Goal: Information Seeking & Learning: Find specific page/section

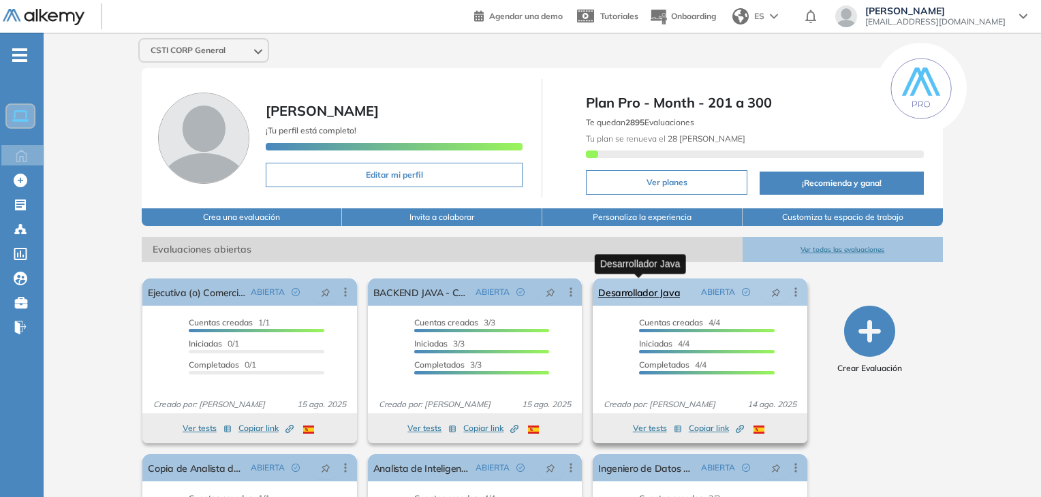
click at [646, 294] on link "Desarrollador Java" at bounding box center [639, 292] width 82 height 27
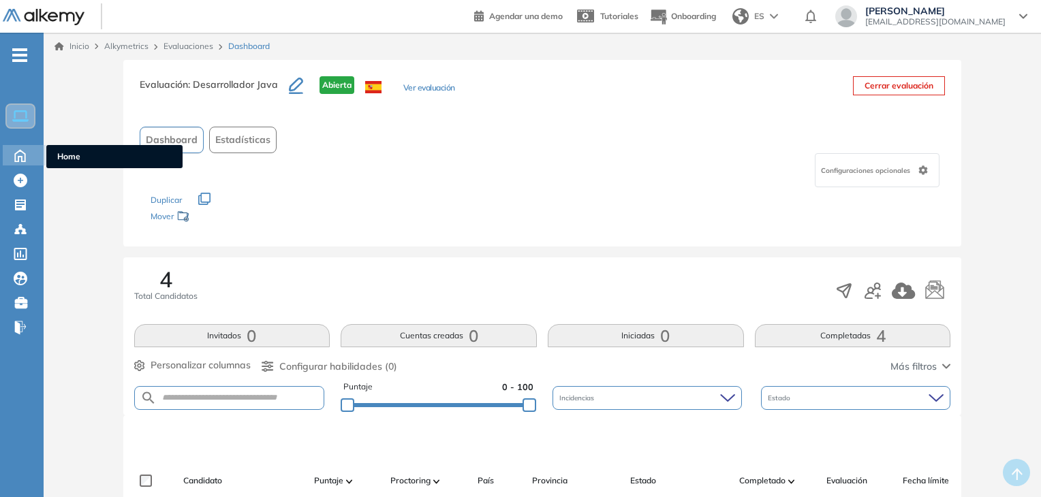
click at [20, 156] on icon at bounding box center [20, 156] width 10 height 12
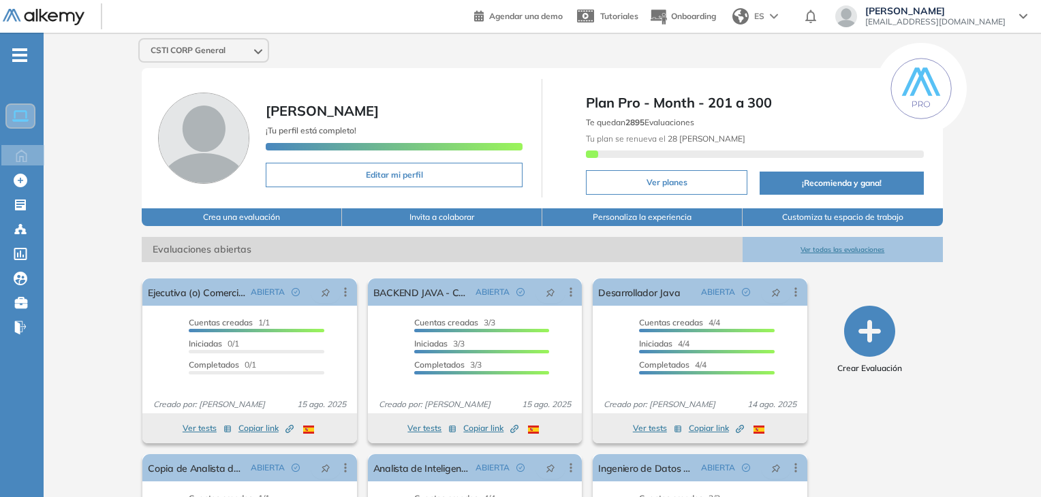
click at [797, 249] on button "Ver todas las evaluaciones" at bounding box center [843, 249] width 200 height 25
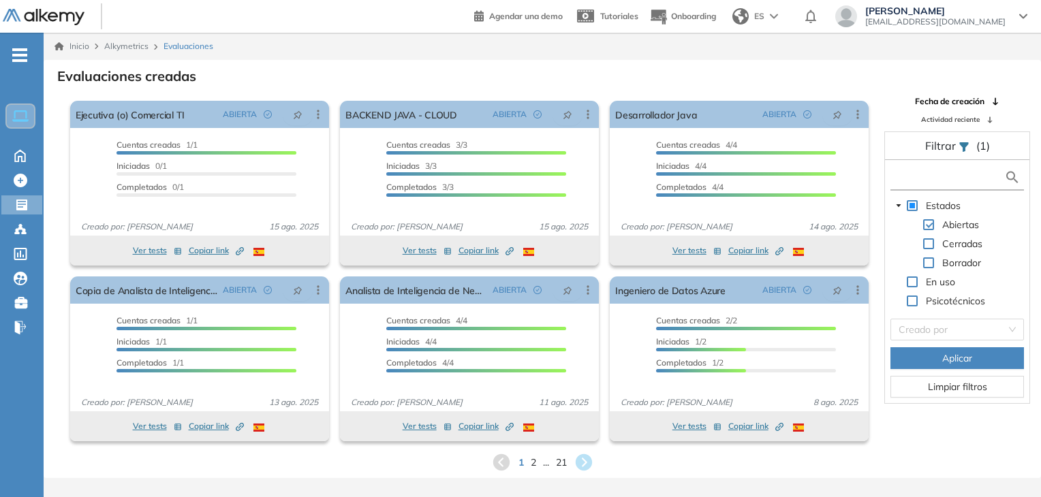
click at [937, 171] on input "text" at bounding box center [949, 177] width 110 height 14
type input "**********"
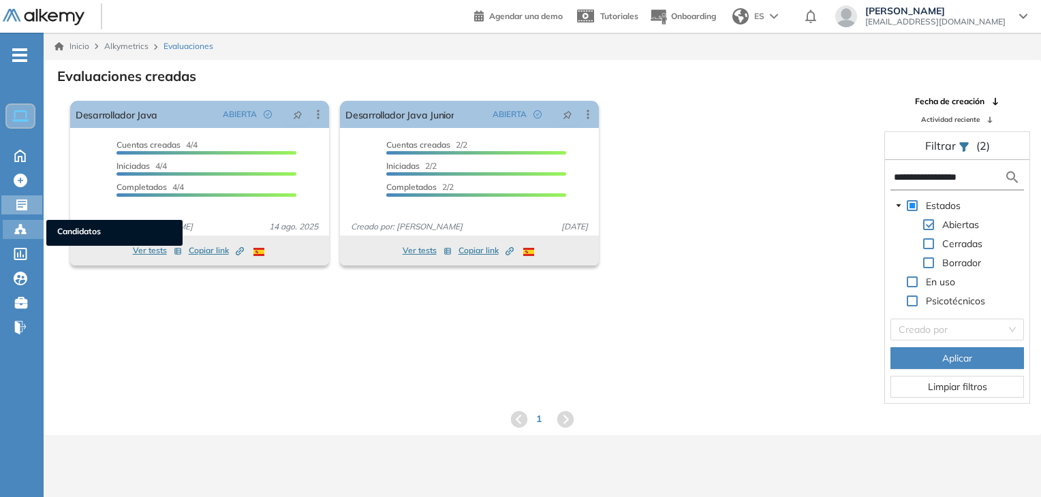
click at [22, 232] on icon at bounding box center [24, 233] width 4 height 3
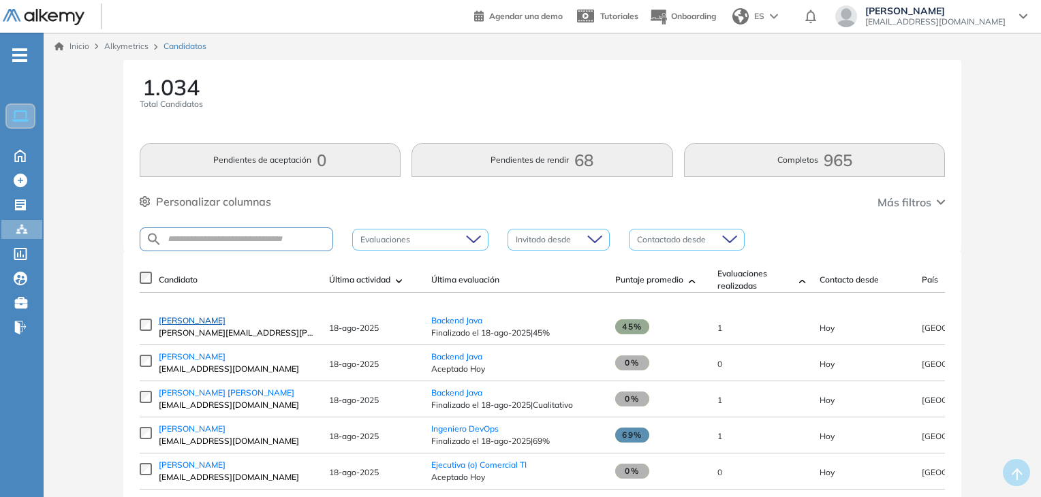
click at [202, 326] on span "[PERSON_NAME]" at bounding box center [192, 320] width 67 height 10
